Goal: Transaction & Acquisition: Purchase product/service

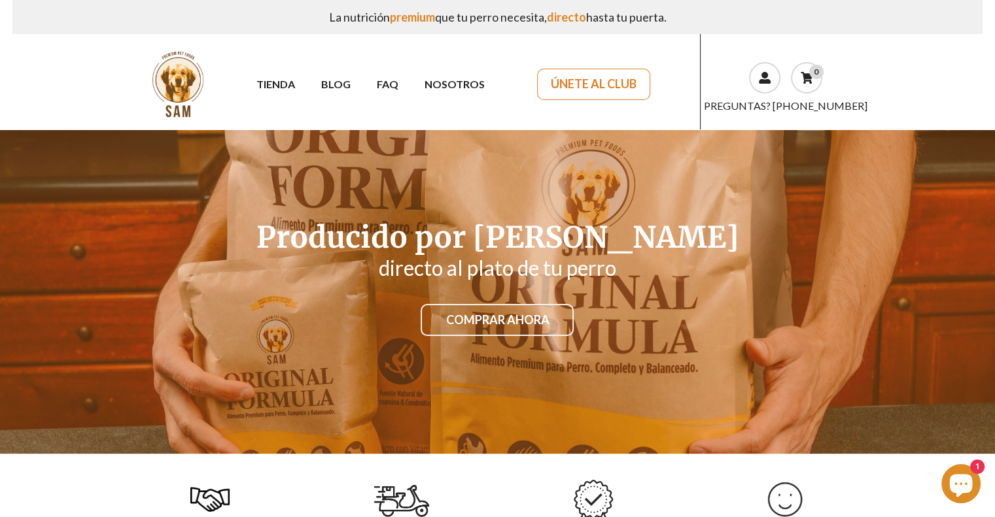
click at [599, 88] on link "ÚNETE AL CLUB" at bounding box center [593, 84] width 113 height 31
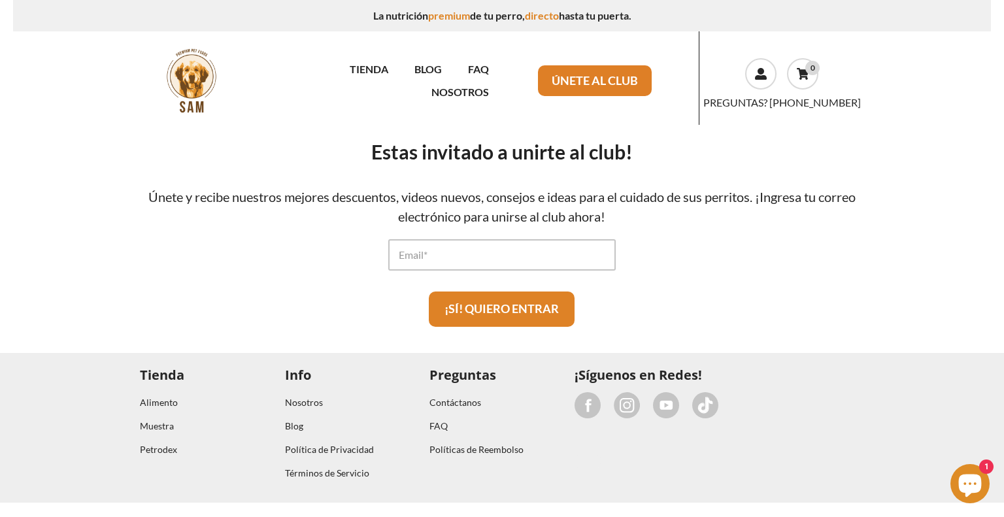
click at [461, 255] on input "Email" at bounding box center [502, 254] width 228 height 31
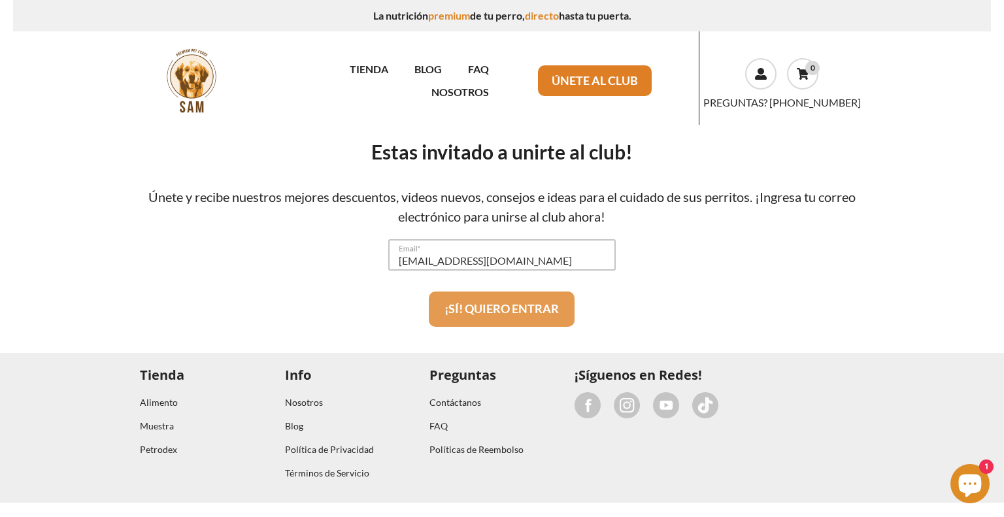
type input "kchacon1212@gmail.com"
click at [549, 317] on button "¡SÍ! QUIERO ENTRAR" at bounding box center [502, 309] width 146 height 35
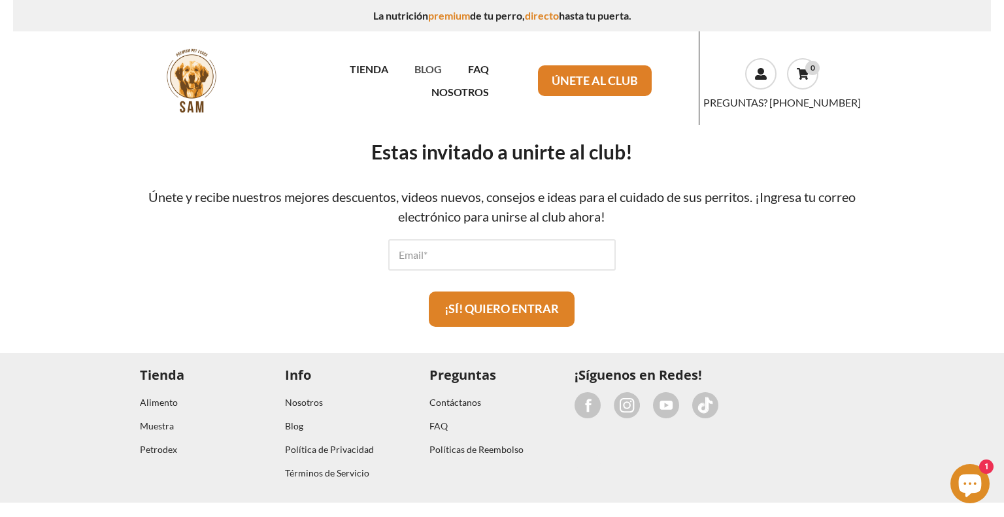
click at [402, 79] on link "BLOG" at bounding box center [429, 69] width 54 height 23
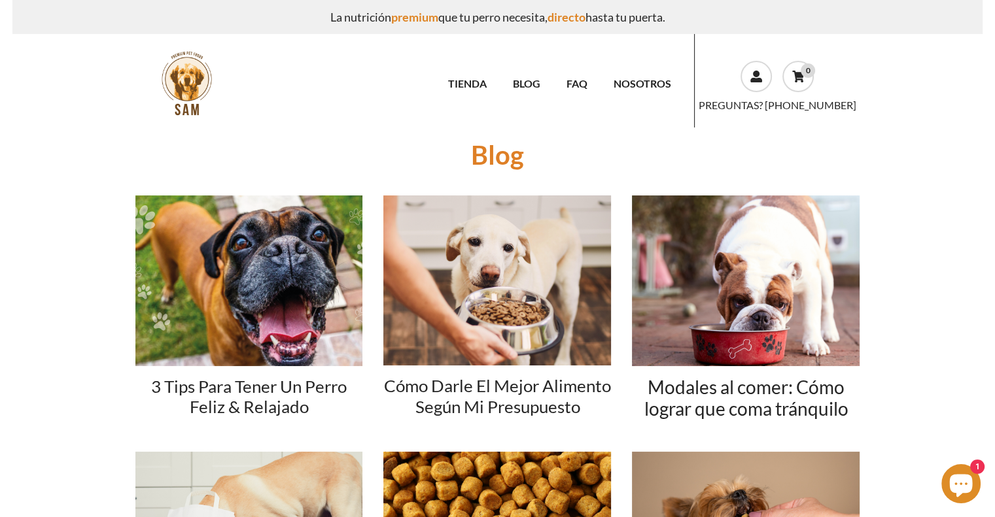
click at [278, 266] on img at bounding box center [249, 281] width 228 height 171
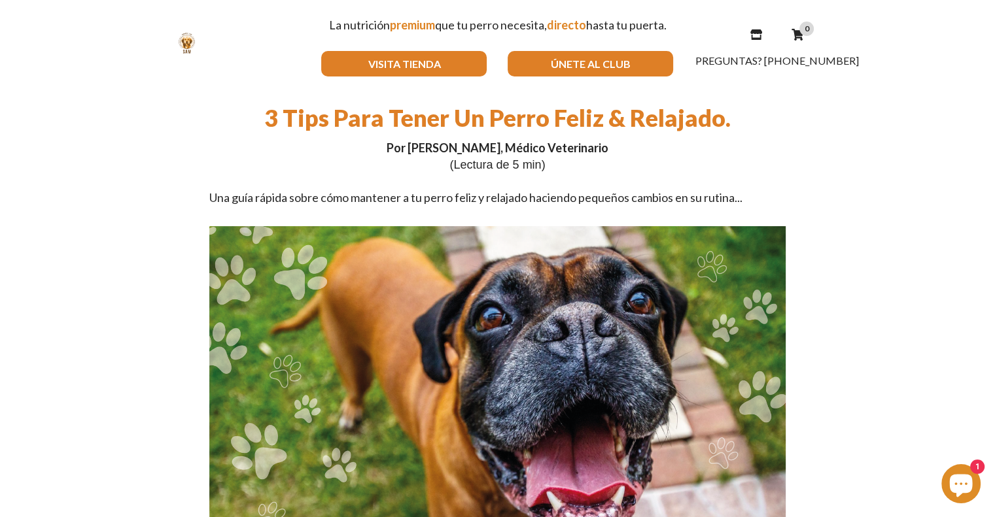
click at [536, 73] on link "ÚNETE AL CLUB" at bounding box center [589, 64] width 165 height 26
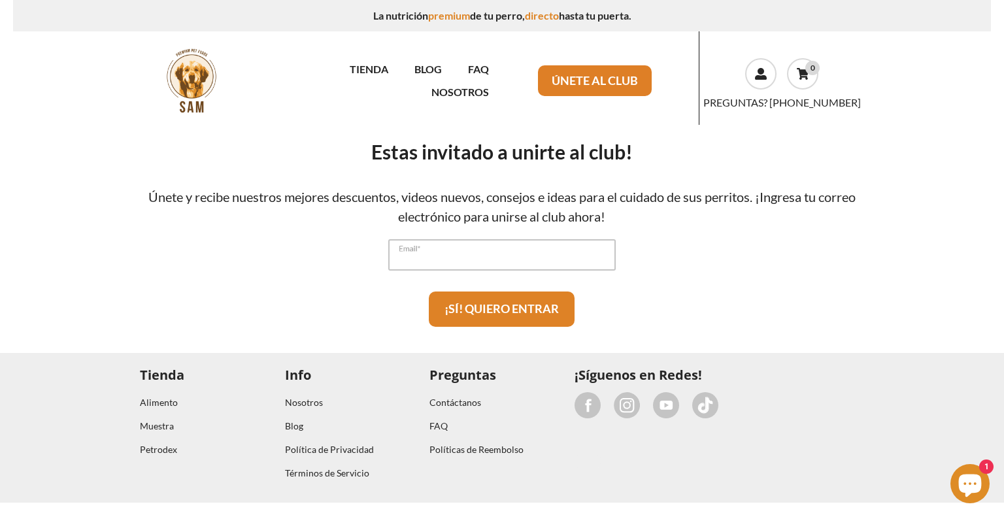
click at [446, 256] on input "Email" at bounding box center [502, 254] width 228 height 31
type input "[EMAIL_ADDRESS][DOMAIN_NAME]"
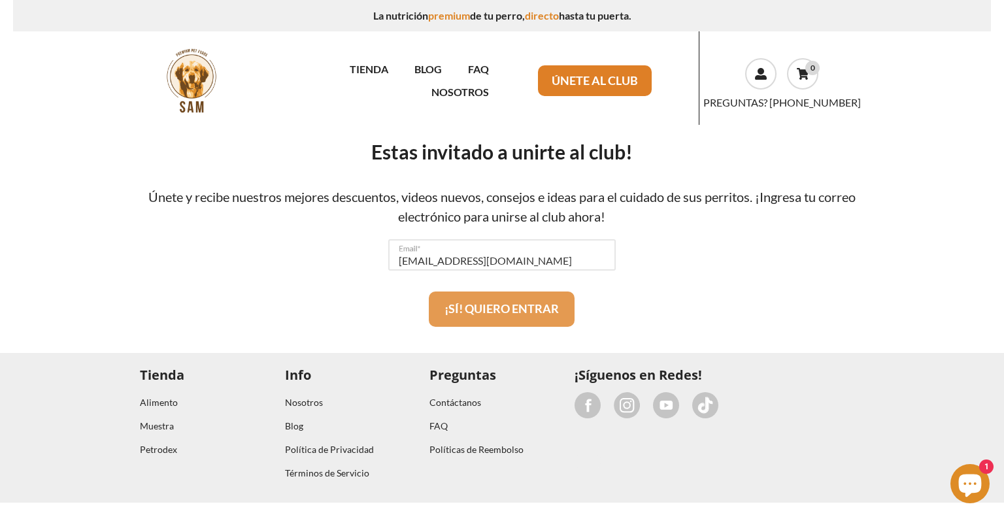
click at [463, 317] on button "¡SÍ! QUIERO ENTRAR" at bounding box center [502, 309] width 146 height 35
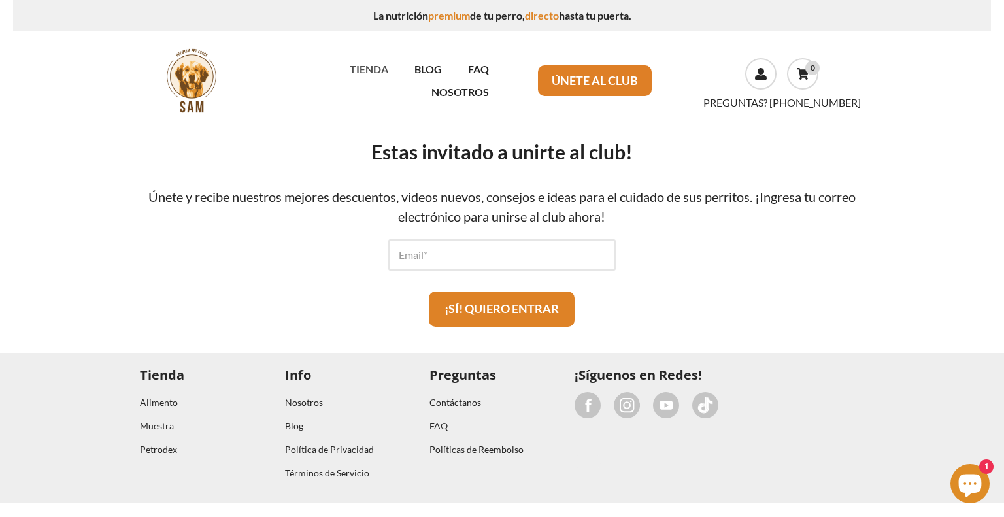
click at [337, 80] on link "TIENDA" at bounding box center [369, 69] width 65 height 23
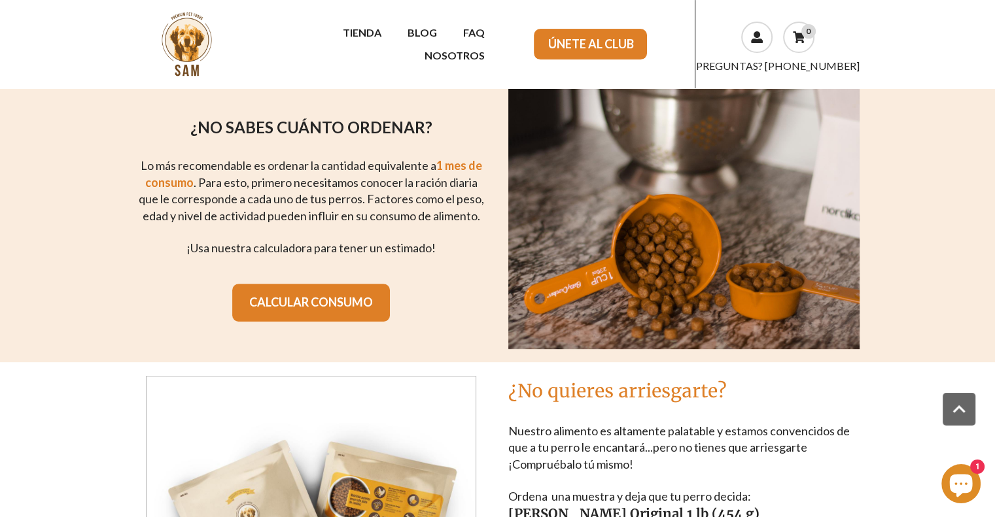
scroll to position [523, 0]
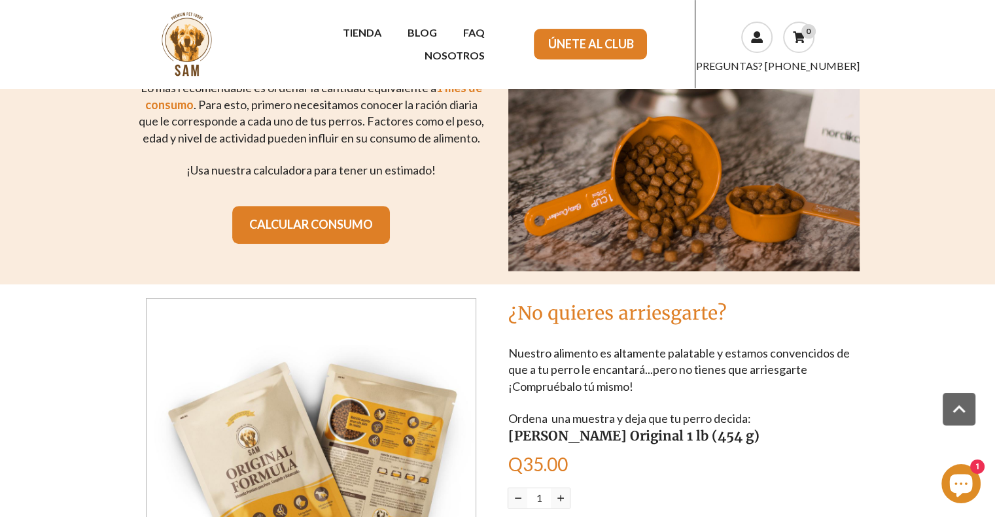
click at [309, 191] on div "¿NO SABES CUÁNTO ORDENAR? Lo más recomendable es ordenar la cantidad equivalent…" at bounding box center [311, 139] width 352 height 209
click at [308, 210] on link "CALCULAR CONSUMO" at bounding box center [311, 225] width 158 height 38
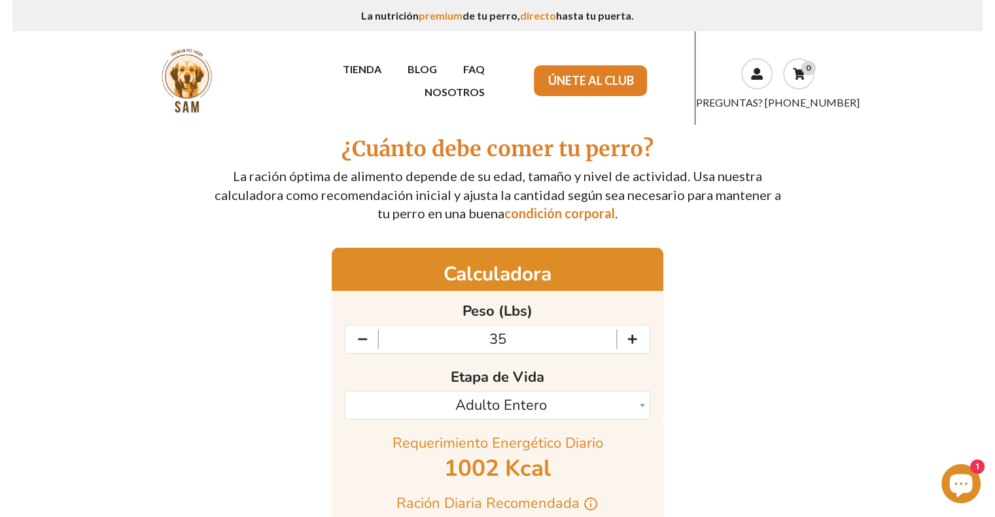
click at [516, 333] on input "35" at bounding box center [497, 339] width 305 height 29
click at [358, 345] on icon "Decrement" at bounding box center [362, 339] width 34 height 29
type input "32"
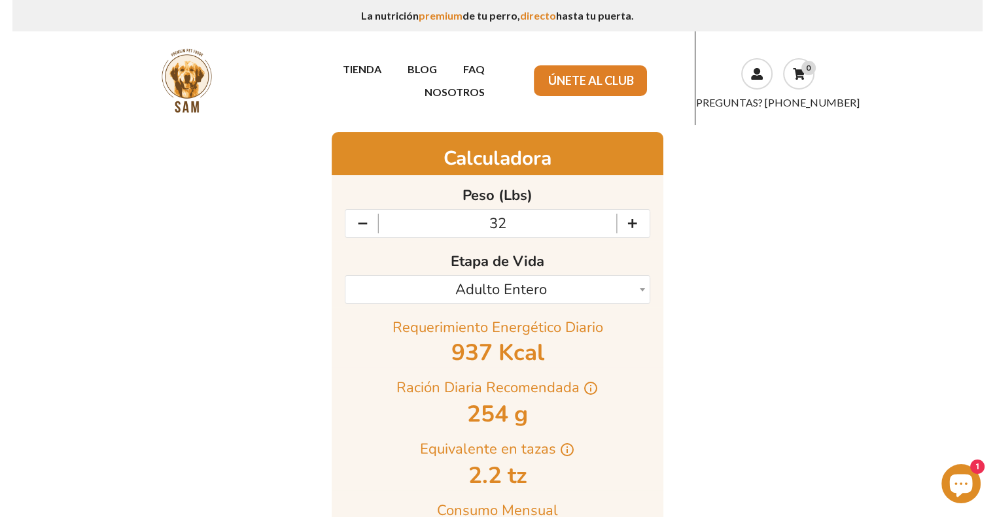
scroll to position [131, 0]
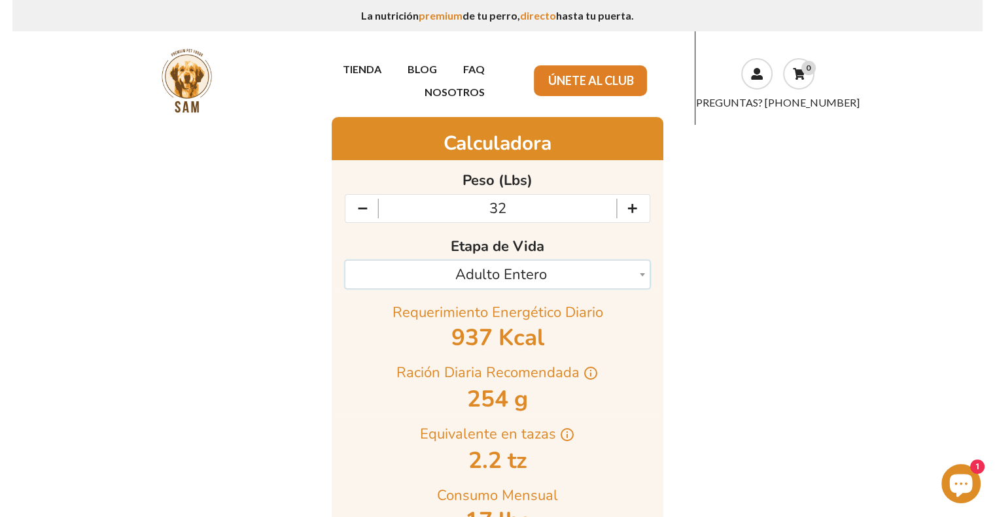
click at [531, 281] on div "Adulto Entero" at bounding box center [500, 275] width 288 height 20
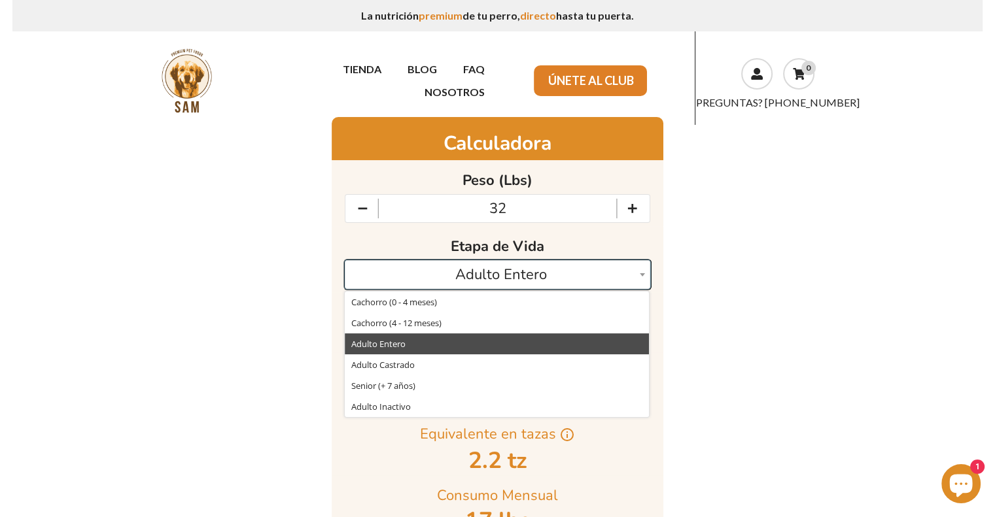
click at [537, 277] on div "Adulto Entero" at bounding box center [500, 275] width 288 height 20
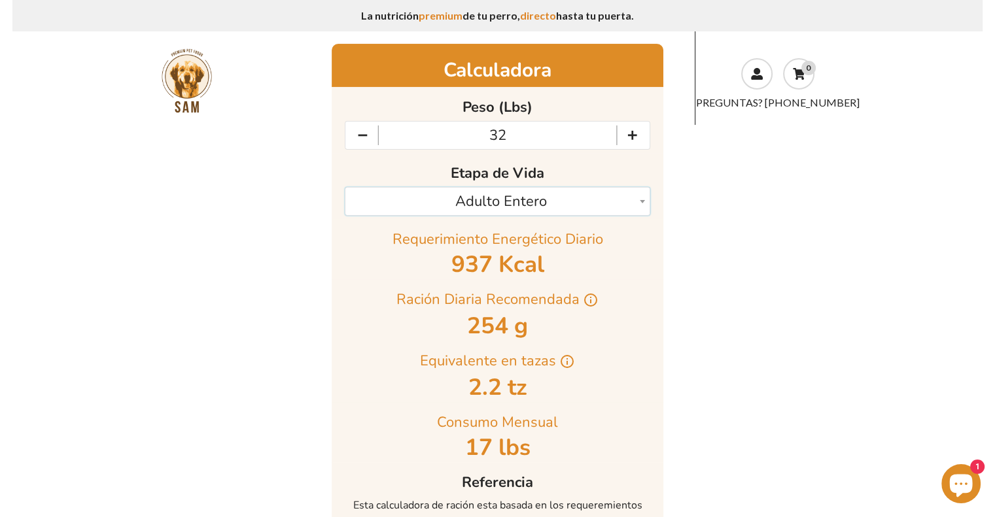
scroll to position [262, 0]
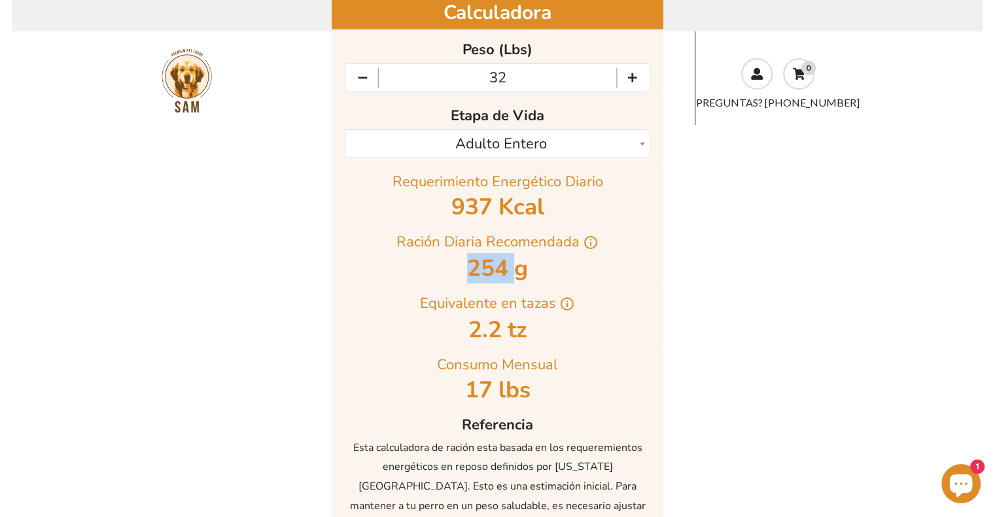
drag, startPoint x: 511, startPoint y: 267, endPoint x: 450, endPoint y: 266, distance: 60.8
click at [450, 266] on p "254 g" at bounding box center [497, 268] width 305 height 23
drag, startPoint x: 398, startPoint y: 243, endPoint x: 528, endPoint y: 272, distance: 132.8
click at [528, 272] on div "Ración Diaria Recomendada info_outline 254 g" at bounding box center [498, 252] width 332 height 61
click at [534, 272] on p "254 g" at bounding box center [497, 268] width 305 height 23
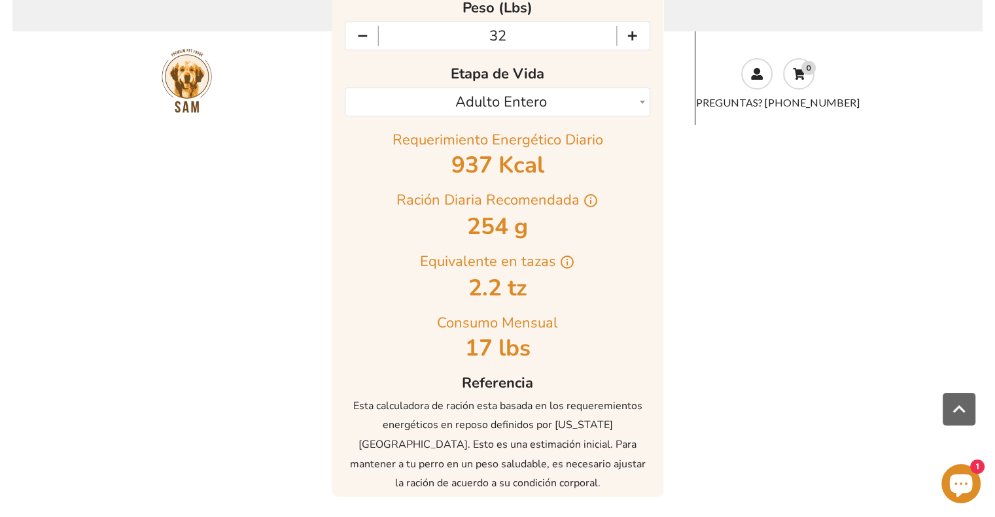
scroll to position [327, 0]
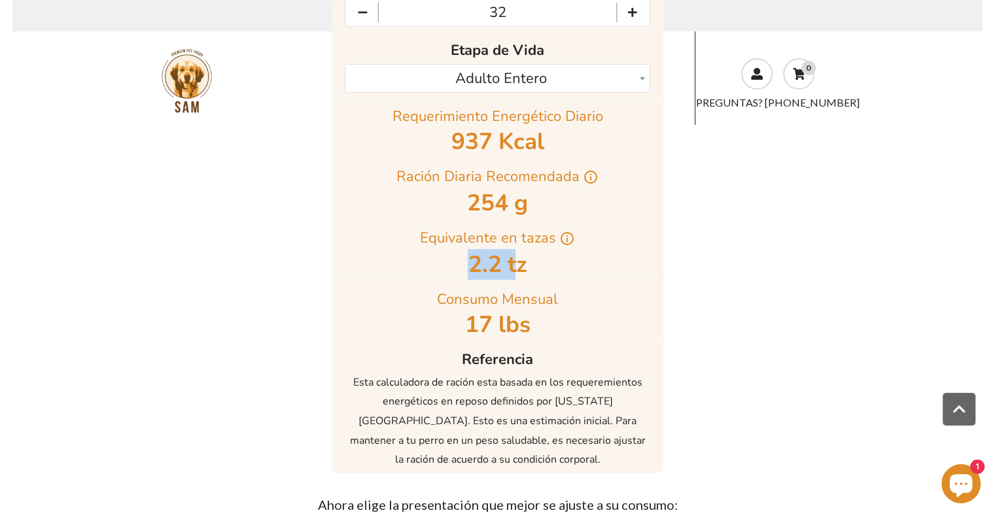
drag, startPoint x: 468, startPoint y: 279, endPoint x: 512, endPoint y: 277, distance: 43.9
click at [512, 277] on div "Etapa de Vida Adulto Entero Requerimiento Energético Diario 937 Kcal Ración Dia…" at bounding box center [498, 197] width 332 height 553
drag, startPoint x: 447, startPoint y: 300, endPoint x: 515, endPoint y: 331, distance: 74.6
click at [515, 331] on div "Consumo Mensual 17 lbs" at bounding box center [498, 309] width 332 height 60
click at [518, 331] on span "lbs" at bounding box center [514, 324] width 32 height 31
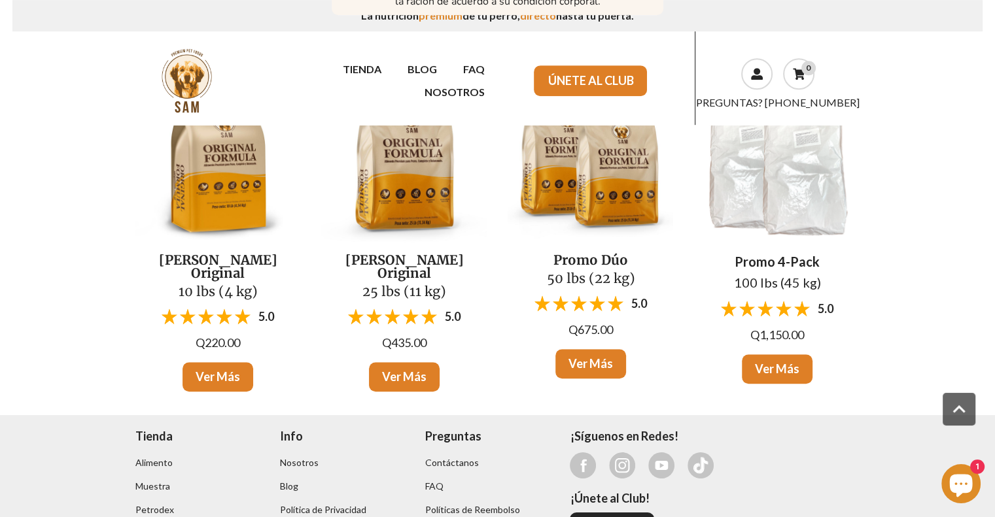
scroll to position [730, 0]
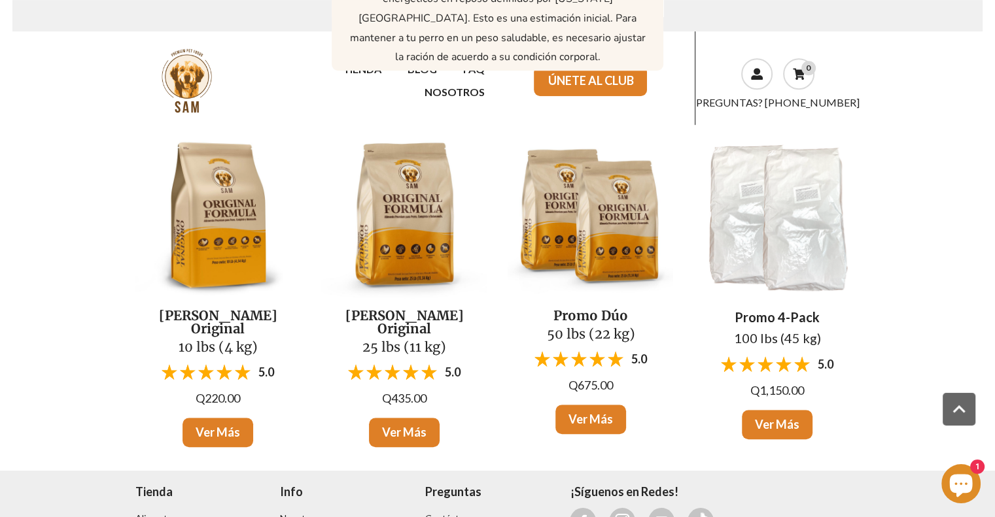
click at [615, 411] on button "Ver Más" at bounding box center [590, 420] width 71 height 30
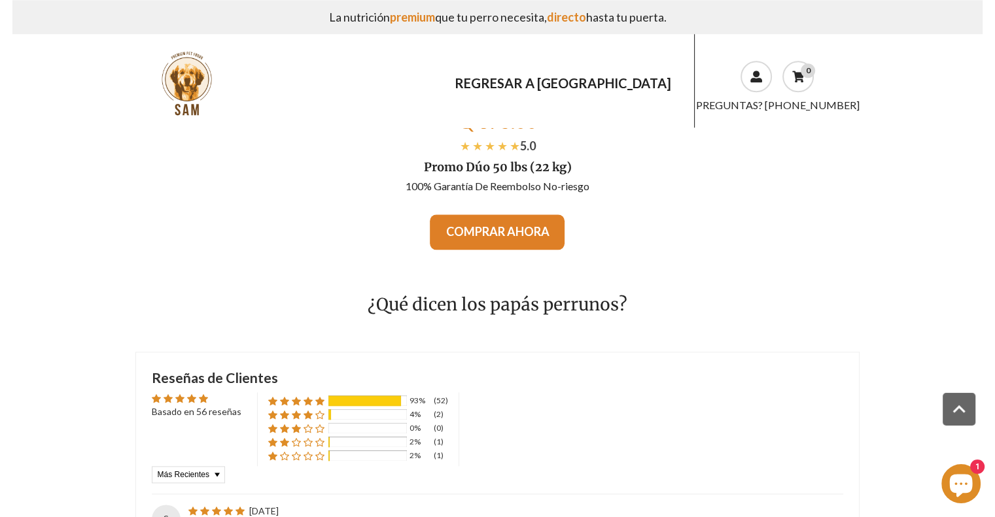
scroll to position [1570, 0]
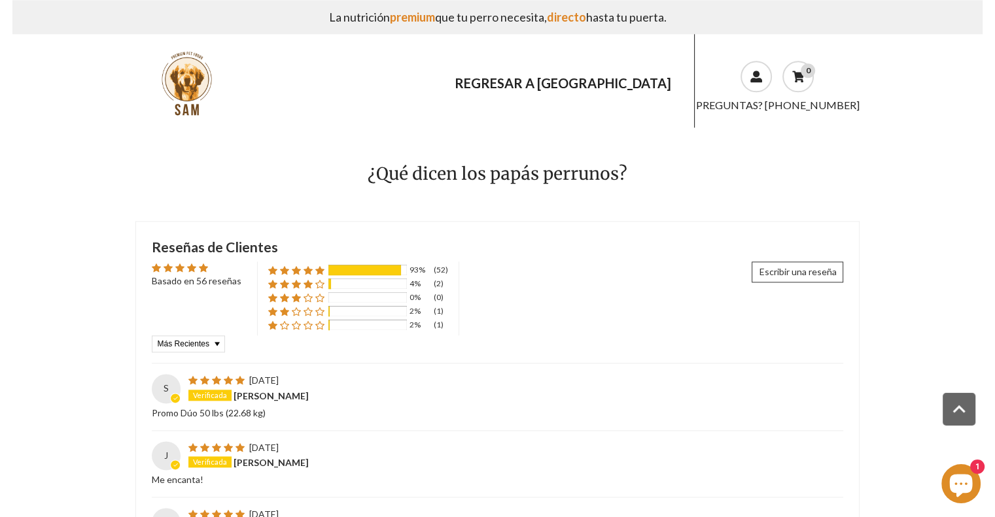
click at [966, 489] on icon "Ventana de chat" at bounding box center [961, 486] width 23 height 23
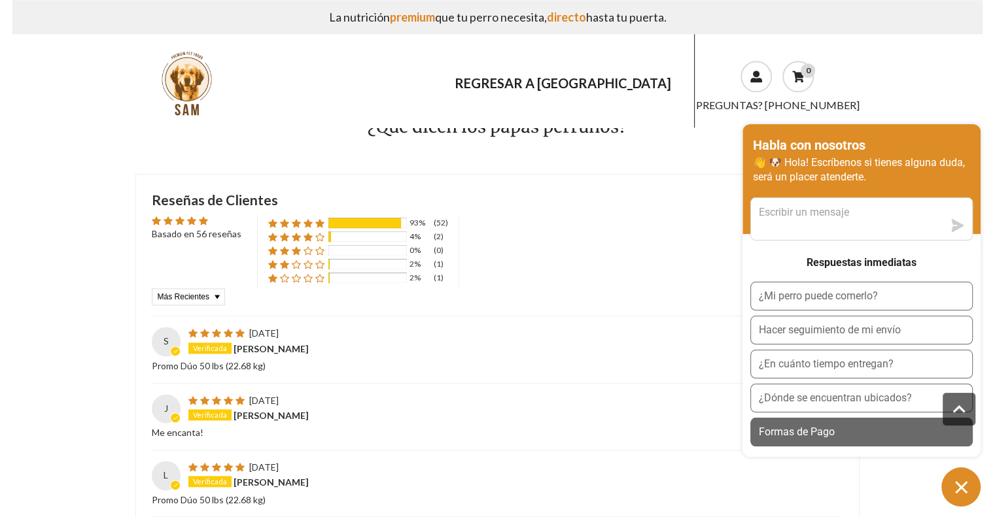
scroll to position [1635, 0]
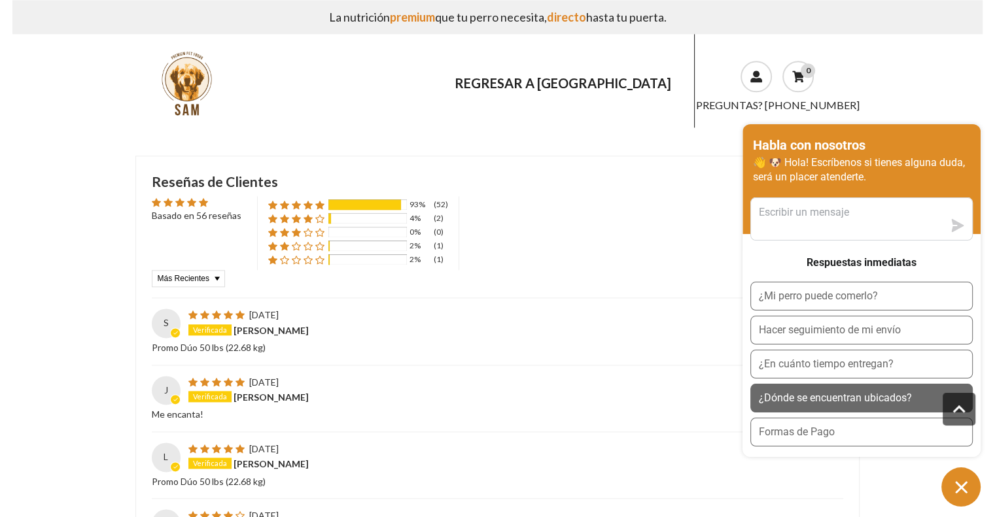
click at [806, 408] on button "¿Dónde se encuentran ubicados?" at bounding box center [861, 398] width 222 height 29
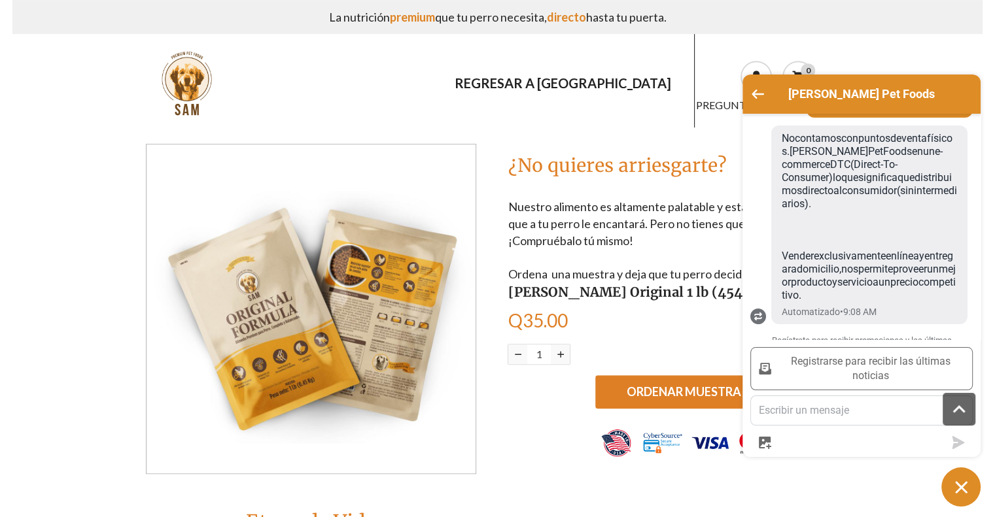
scroll to position [0, 0]
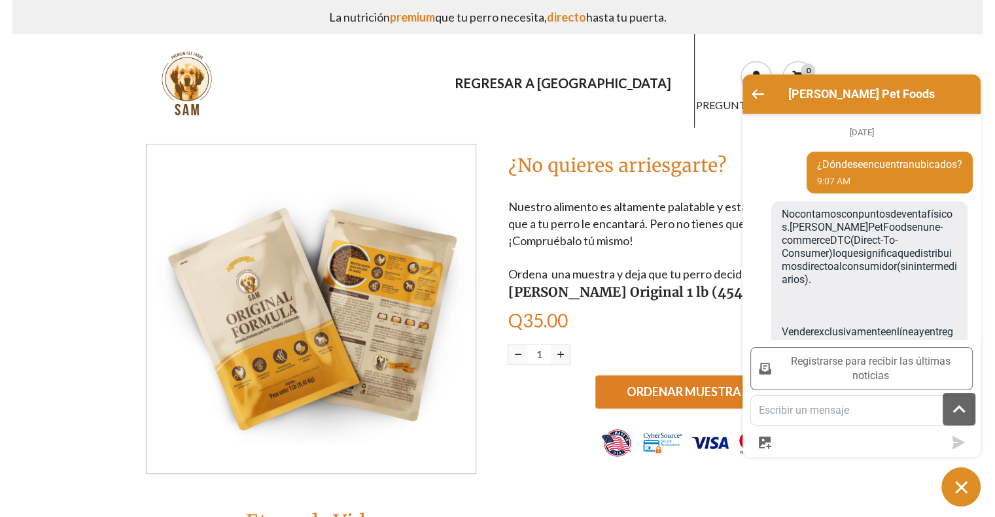
click at [615, 216] on p "Nuestro alimento es altamente palatable y estamos convencidos de que a tu perro…" at bounding box center [677, 224] width 341 height 50
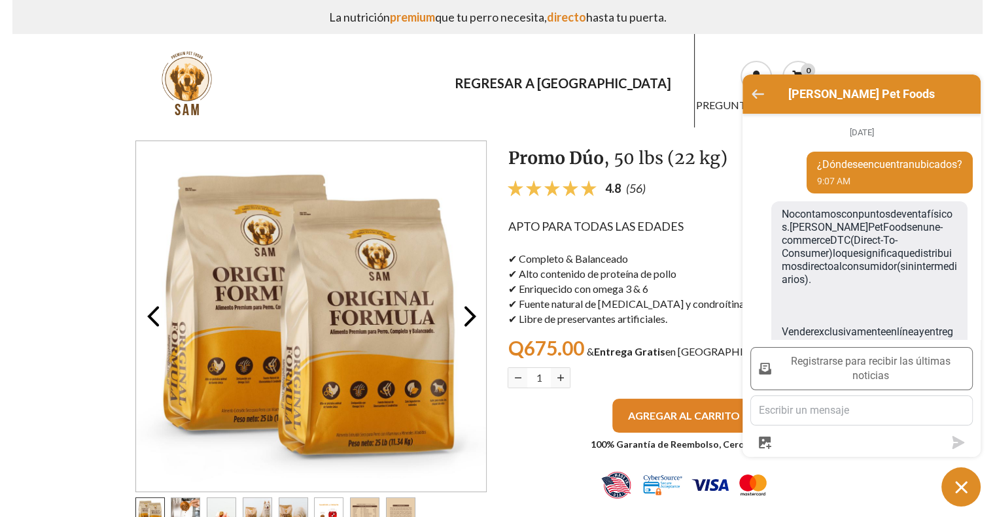
click at [756, 90] on button "Volver a la pantalla principal" at bounding box center [757, 95] width 12 height 12
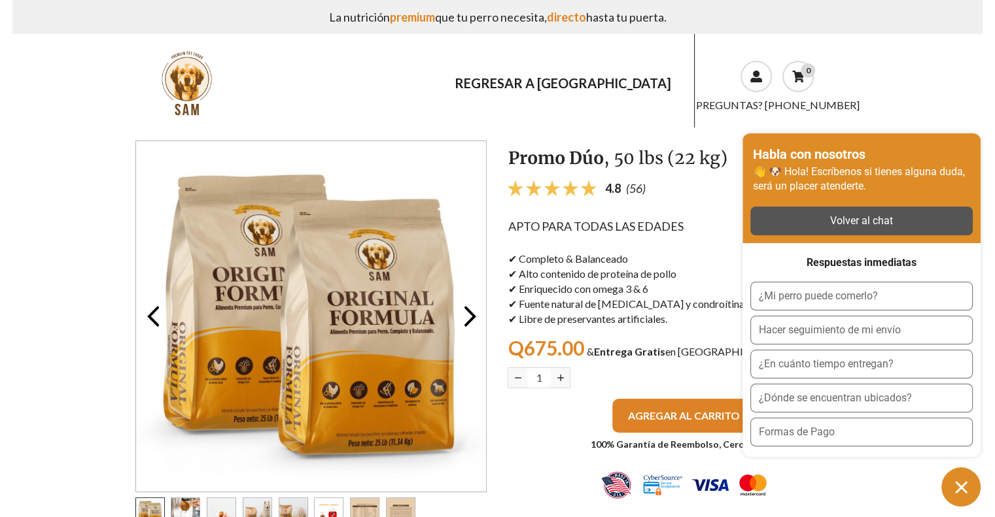
click at [840, 149] on h2 "Habla con nosotros" at bounding box center [809, 154] width 112 height 16
click at [883, 147] on div "Habla con nosotros" at bounding box center [861, 155] width 217 height 18
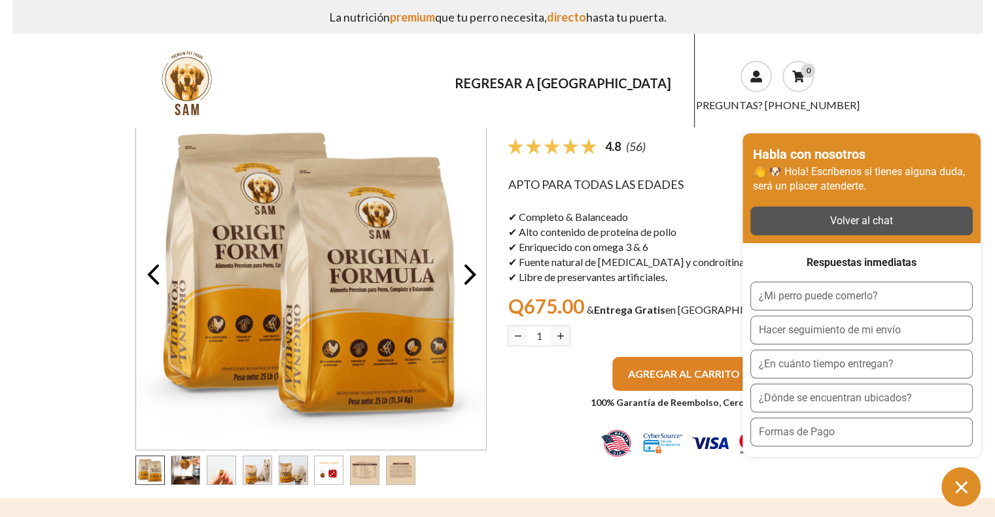
scroll to position [65, 0]
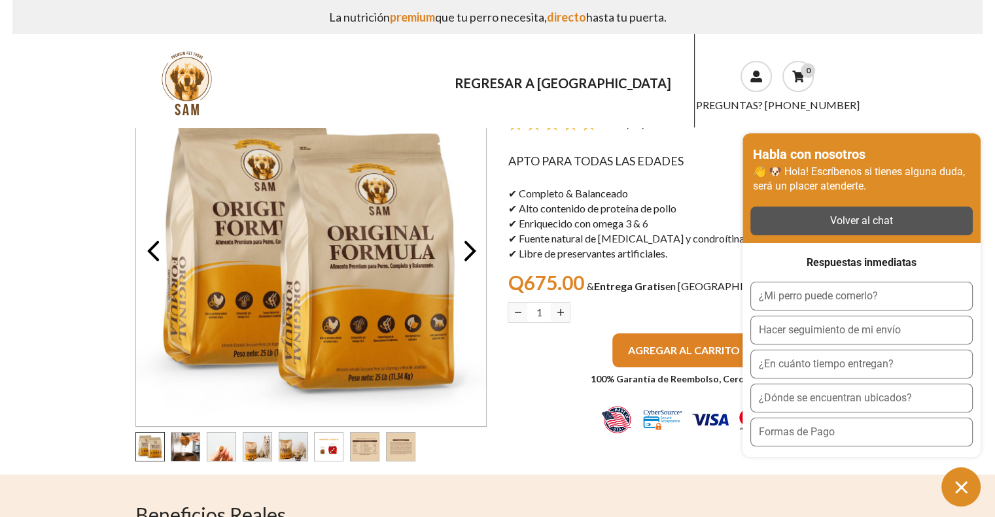
click at [677, 353] on span "AGREGAR AL CARRITO" at bounding box center [684, 350] width 112 height 12
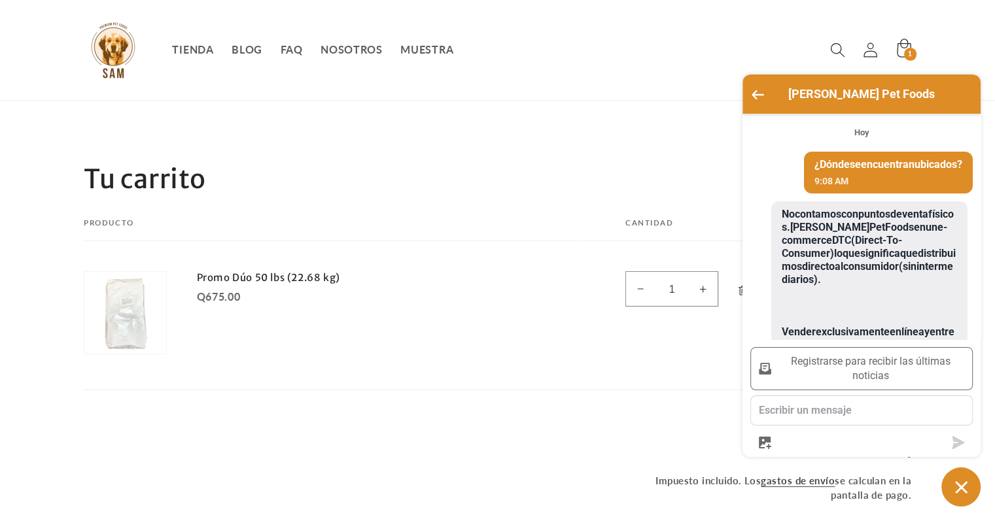
scroll to position [187, 0]
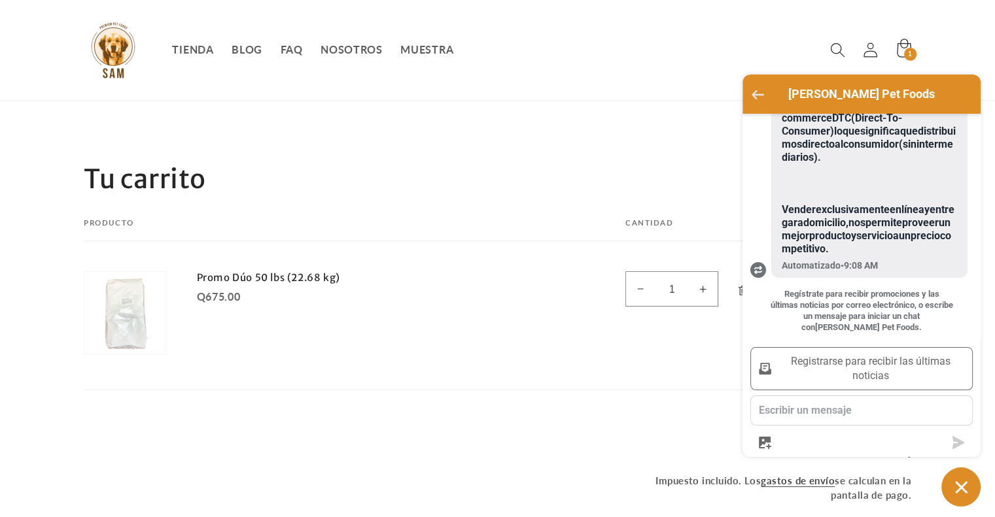
click at [753, 98] on icon "Volver a la pantalla principal" at bounding box center [757, 94] width 12 height 9
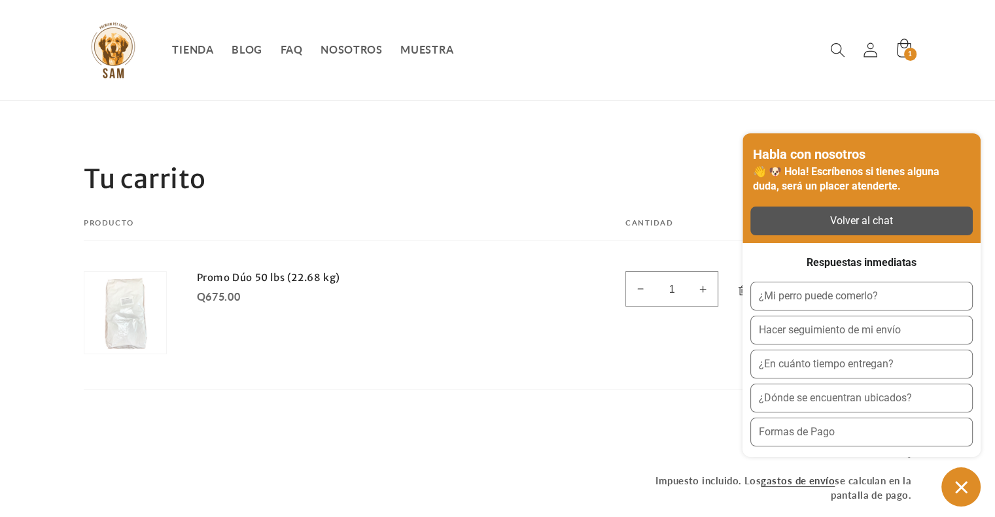
click at [963, 156] on div "Habla con nosotros" at bounding box center [861, 155] width 217 height 18
click at [827, 148] on h2 "Habla con nosotros" at bounding box center [809, 154] width 112 height 16
click at [956, 500] on button "Ventana de chat" at bounding box center [960, 487] width 39 height 39
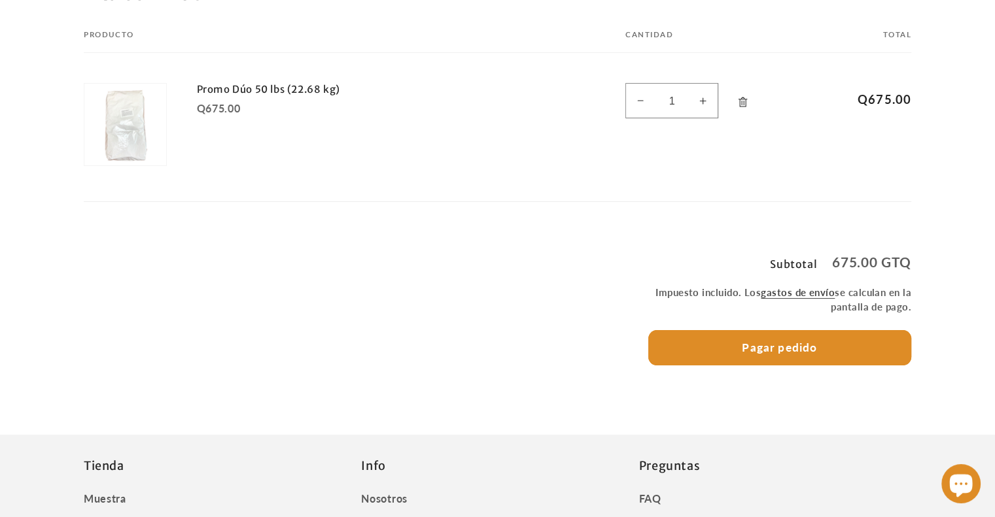
scroll to position [196, 0]
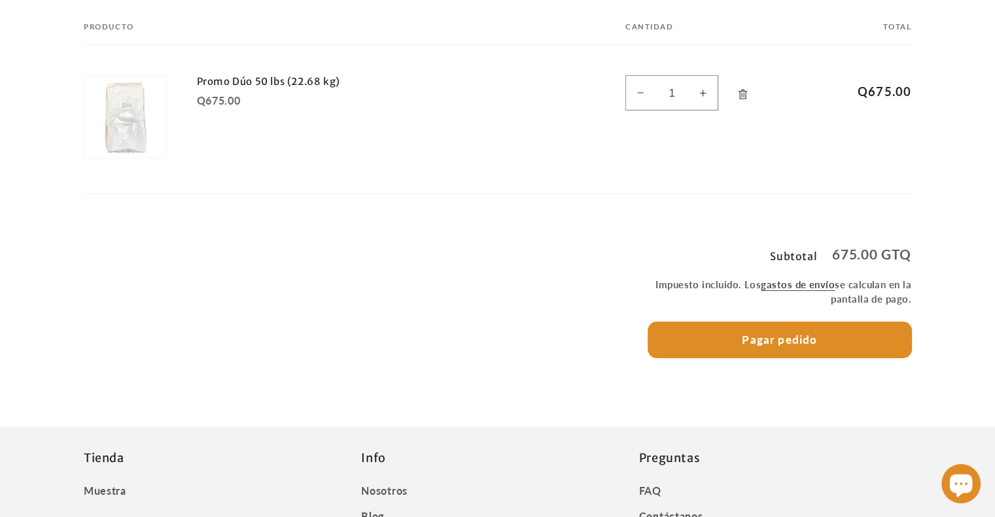
click at [770, 334] on button "Pagar pedido" at bounding box center [780, 339] width 264 height 35
